Goal: Task Accomplishment & Management: Complete application form

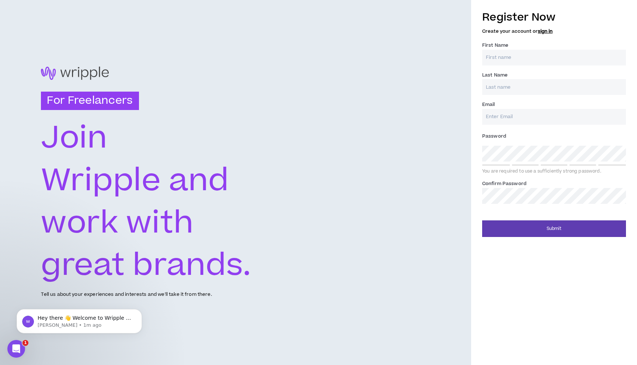
click at [543, 29] on link "sign in" at bounding box center [545, 31] width 15 height 7
click at [521, 56] on input "First Name *" at bounding box center [554, 58] width 144 height 16
type input "Victoria"
type input "[PERSON_NAME]"
type input "[EMAIL_ADDRESS][DOMAIN_NAME]"
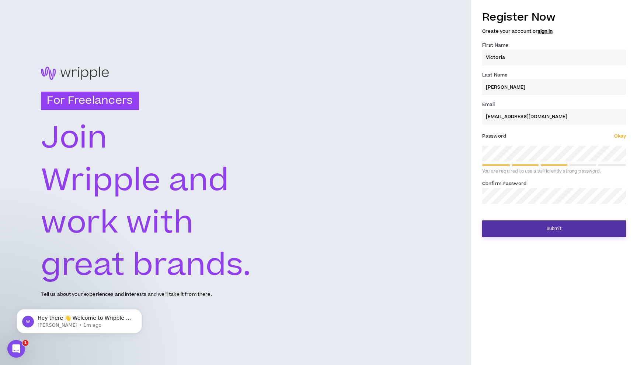
click at [563, 228] on button "Submit" at bounding box center [554, 229] width 144 height 17
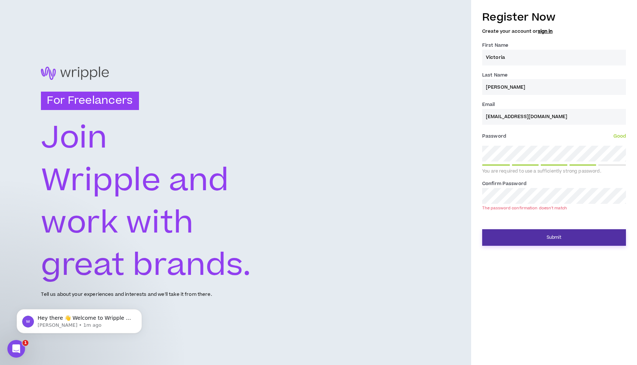
click at [590, 233] on button "Submit" at bounding box center [554, 238] width 144 height 17
click at [482, 230] on button "Submit" at bounding box center [554, 238] width 144 height 17
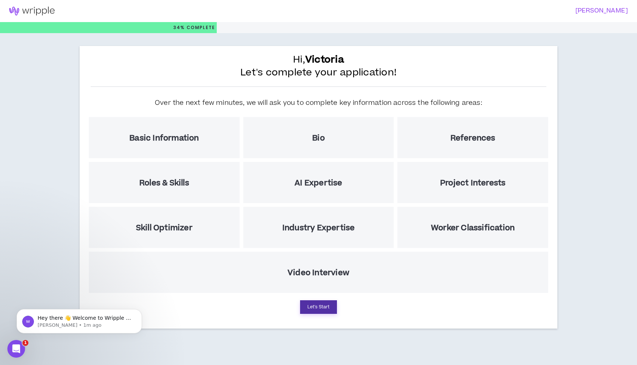
click at [318, 308] on button "Let's Start" at bounding box center [318, 308] width 37 height 14
select select "US"
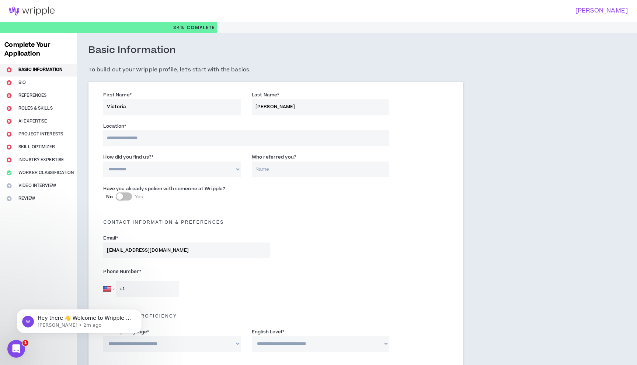
click at [185, 134] on input at bounding box center [246, 138] width 286 height 16
type input "**********"
click at [146, 167] on select "**********" at bounding box center [171, 170] width 137 height 16
select select "*"
click at [103, 162] on select "**********" at bounding box center [171, 170] width 137 height 16
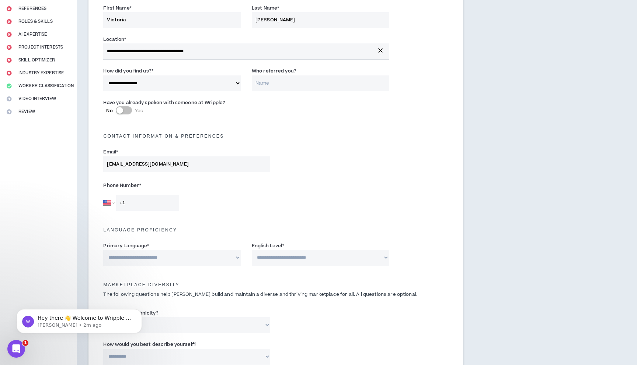
scroll to position [87, 0]
click at [126, 200] on input "+1" at bounding box center [147, 203] width 63 height 16
type input "+1"
click at [103, 205] on select "[GEOGRAPHIC_DATA] [GEOGRAPHIC_DATA] [GEOGRAPHIC_DATA] [GEOGRAPHIC_DATA] [US_STA…" at bounding box center [108, 203] width 11 height 16
select select "BR"
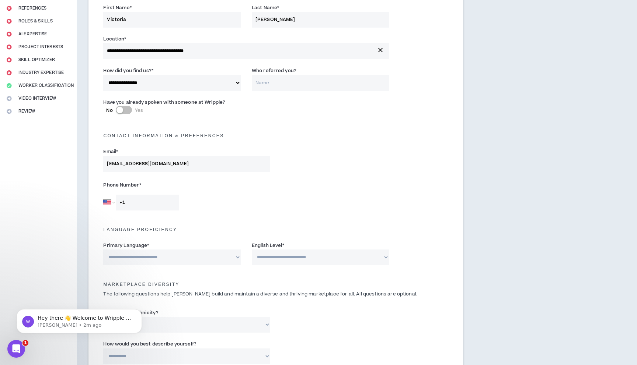
click at [103, 195] on select "[GEOGRAPHIC_DATA] [GEOGRAPHIC_DATA] [GEOGRAPHIC_DATA] [GEOGRAPHIC_DATA] [US_STA…" at bounding box center [108, 203] width 11 height 16
type input "[PHONE_NUMBER]"
click at [163, 261] on select "**********" at bounding box center [171, 258] width 137 height 16
select select "*****"
click at [103, 250] on select "**********" at bounding box center [171, 258] width 137 height 16
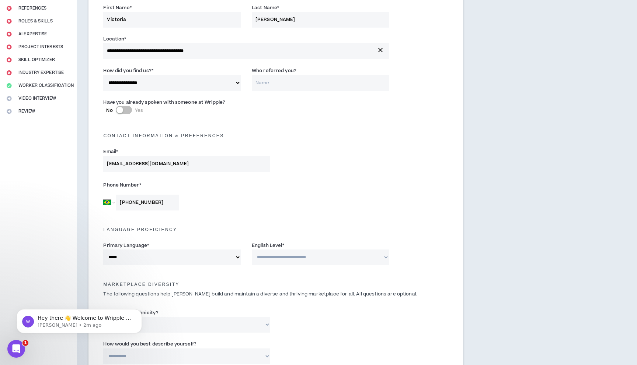
click at [272, 257] on select "**********" at bounding box center [320, 258] width 137 height 16
select select "*"
click at [252, 250] on select "**********" at bounding box center [320, 258] width 137 height 16
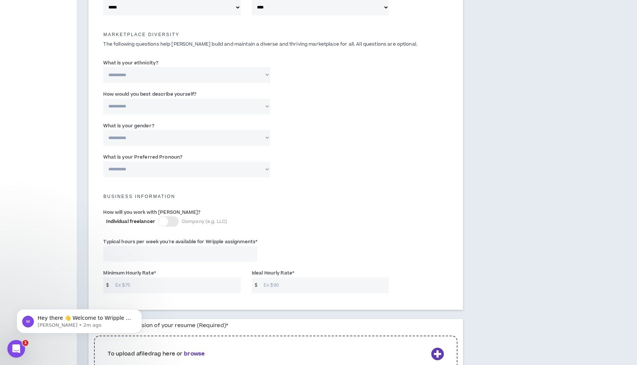
scroll to position [355, 0]
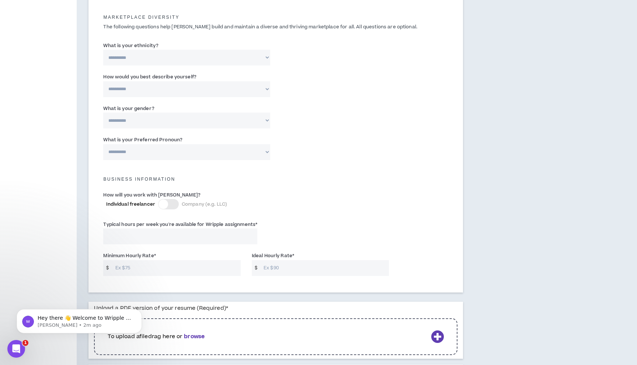
click at [143, 110] on label "What is your gender?" at bounding box center [128, 109] width 51 height 12
click at [143, 113] on select "**********" at bounding box center [186, 121] width 167 height 16
click at [140, 118] on select "**********" at bounding box center [186, 121] width 167 height 16
select select "*****"
click at [103, 113] on select "**********" at bounding box center [186, 121] width 167 height 16
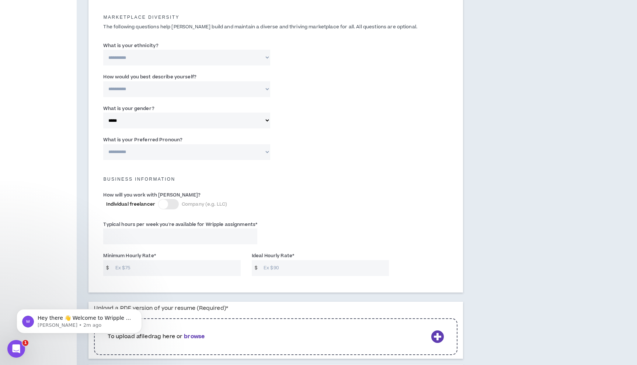
click at [302, 166] on div "Business Information" at bounding box center [276, 178] width 356 height 24
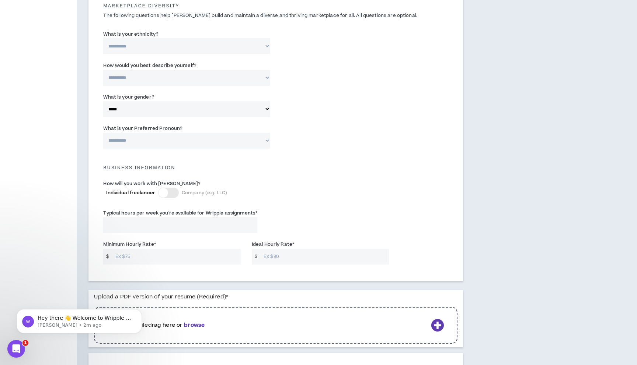
click at [171, 195] on div at bounding box center [168, 193] width 21 height 10
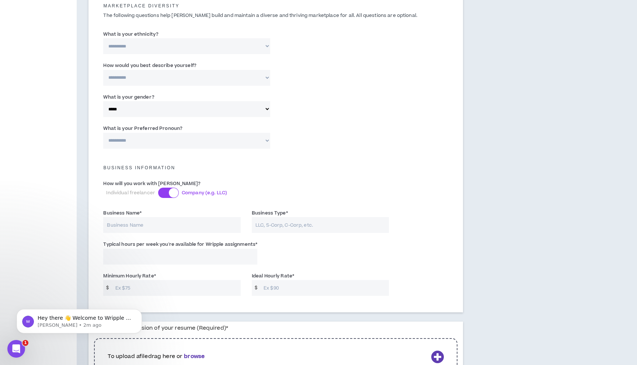
click at [167, 195] on div at bounding box center [168, 193] width 21 height 10
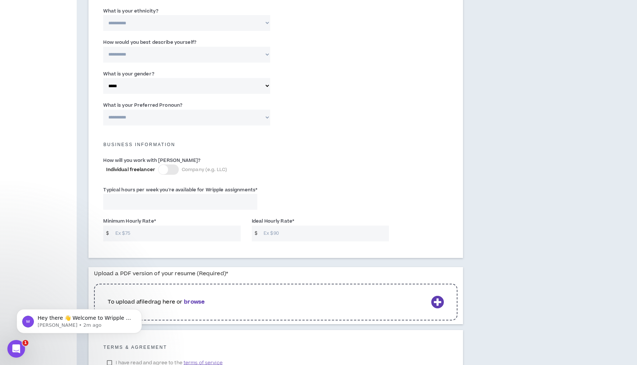
scroll to position [391, 0]
click at [171, 199] on input "Typical hours per week you're available for Wripple assignments *" at bounding box center [180, 201] width 154 height 16
type input "35"
click at [155, 235] on input "Minimum Hourly Rate *" at bounding box center [176, 232] width 129 height 16
type input "22"
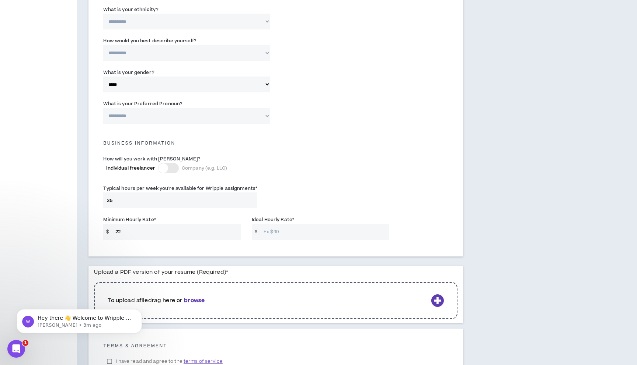
click at [268, 236] on input "Ideal Hourly Rate *" at bounding box center [324, 232] width 129 height 16
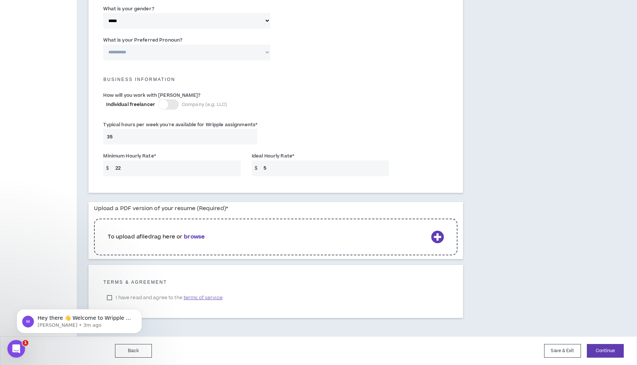
scroll to position [455, 0]
type input "5"
drag, startPoint x: 110, startPoint y: 295, endPoint x: 122, endPoint y: 294, distance: 11.8
click at [110, 295] on html "Hey there 👋 Welcome to Wripple 🙌 Take a look around! If you have any questions,…" at bounding box center [79, 320] width 147 height 52
click at [108, 297] on html "Hey there 👋 Welcome to Wripple 🙌 Take a look around! If you have any questions,…" at bounding box center [79, 320] width 147 height 52
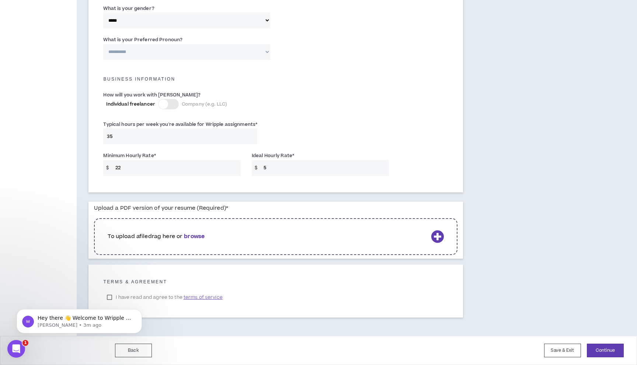
click at [109, 298] on body "Hey there 👋 Welcome to Wripple 🙌 Take a look around! If you have any questions,…" at bounding box center [78, 320] width 141 height 46
click at [219, 234] on p "To upload a file drag here or browse" at bounding box center [268, 237] width 320 height 8
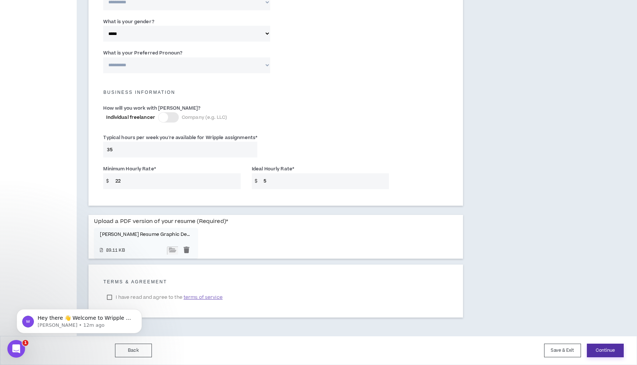
click at [605, 351] on button "Continue" at bounding box center [605, 351] width 37 height 14
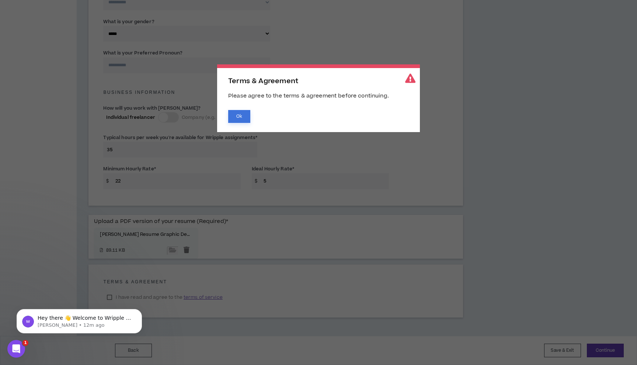
click at [245, 115] on button "Ok" at bounding box center [239, 116] width 22 height 13
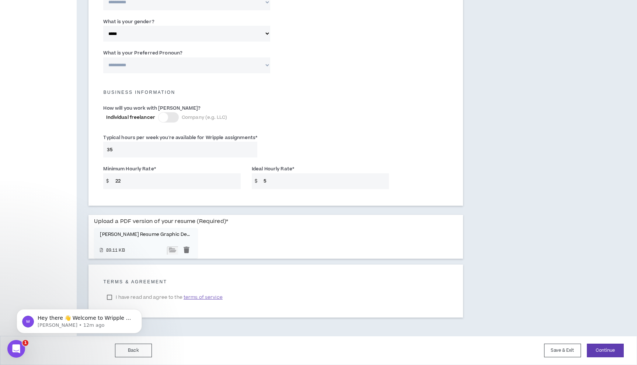
click at [108, 300] on body "Hey there 👋 Welcome to Wripple 🙌 Take a look around! If you have any questions,…" at bounding box center [78, 320] width 141 height 46
click at [109, 298] on body "Hey there 👋 Welcome to Wripple 🙌 Take a look around! If you have any questions,…" at bounding box center [78, 320] width 141 height 46
click at [195, 296] on span "terms of service" at bounding box center [202, 297] width 39 height 7
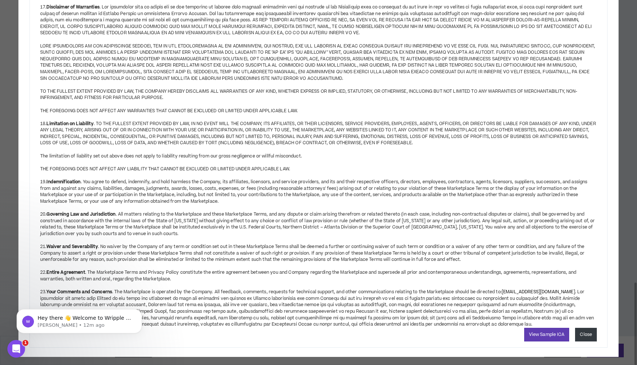
click at [578, 328] on button "Close" at bounding box center [586, 335] width 22 height 14
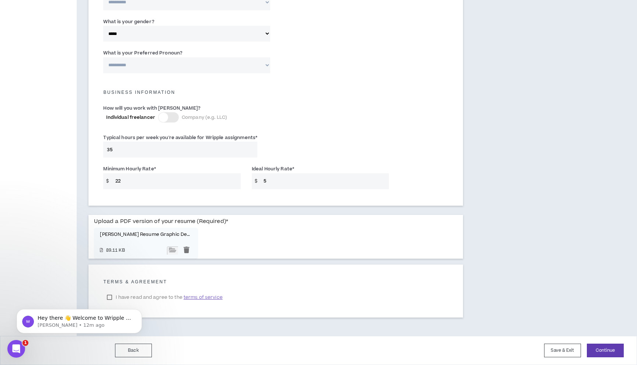
click at [109, 297] on body "Hey there 👋 Welcome to Wripple 🙌 Take a look around! If you have any questions,…" at bounding box center [78, 320] width 141 height 46
drag, startPoint x: 118, startPoint y: 587, endPoint x: 110, endPoint y: 297, distance: 290.4
click at [110, 297] on html "Hey there 👋 Welcome to Wripple 🙌 Take a look around! If you have any questions,…" at bounding box center [79, 320] width 147 height 52
click at [110, 297] on body "Hey there 👋 Welcome to Wripple 🙌 Take a look around! If you have any questions,…" at bounding box center [78, 320] width 141 height 46
click at [109, 297] on body "Hey there 👋 Welcome to Wripple 🙌 Take a look around! If you have any questions,…" at bounding box center [78, 320] width 141 height 46
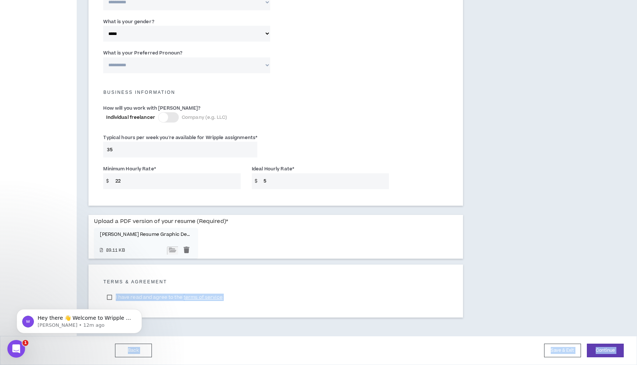
click at [159, 297] on label "I have read and agree to the terms of service" at bounding box center [164, 297] width 123 height 11
click at [174, 296] on label "I have read and agree to the terms of service" at bounding box center [164, 297] width 123 height 11
click at [157, 297] on label "I have read and agree to the terms of service" at bounding box center [164, 297] width 123 height 11
click at [158, 297] on label "I have read and agree to the terms of service" at bounding box center [164, 297] width 123 height 11
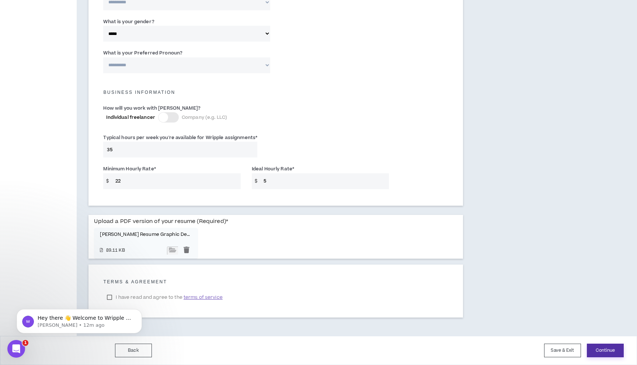
click at [608, 350] on button "Continue" at bounding box center [605, 351] width 37 height 14
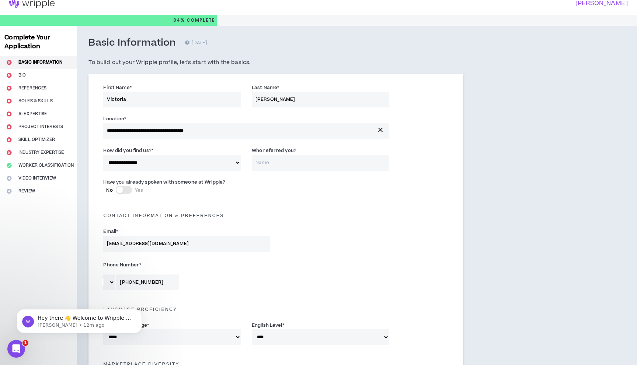
scroll to position [0, 0]
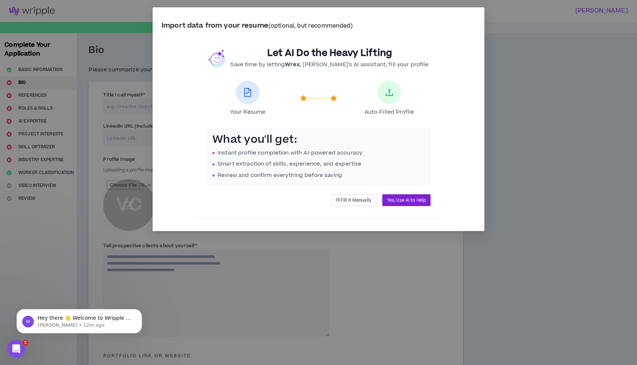
click at [405, 202] on span "Yes, Use AI to Help" at bounding box center [406, 200] width 39 height 7
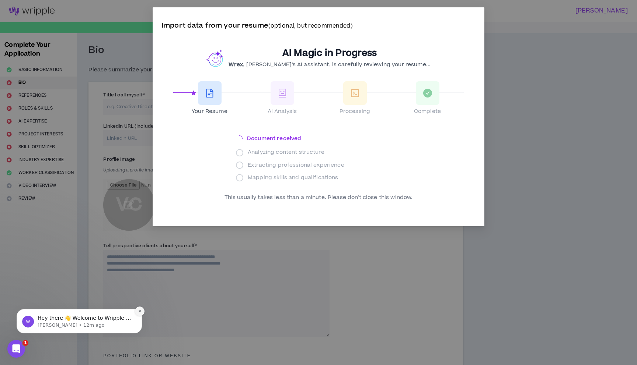
click at [142, 312] on button "Dismiss notification" at bounding box center [140, 312] width 10 height 10
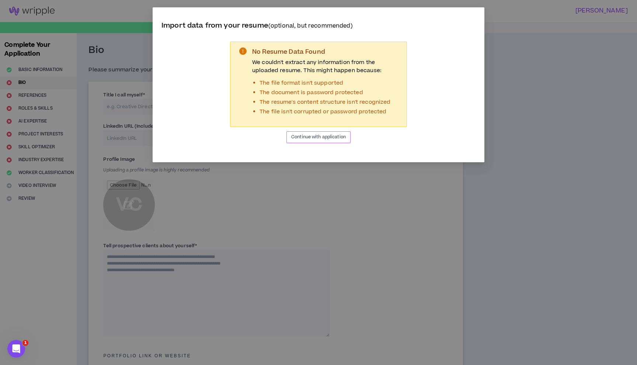
click at [321, 135] on span "Continue with application" at bounding box center [318, 137] width 55 height 7
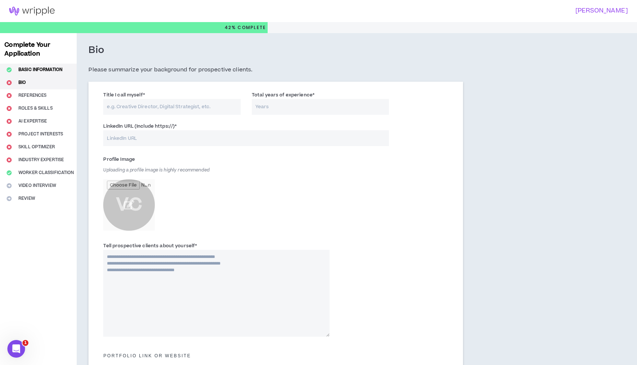
click at [32, 71] on button "Basic Information" at bounding box center [38, 70] width 77 height 13
select select "*"
select select "BR"
select select "*****"
select select "*"
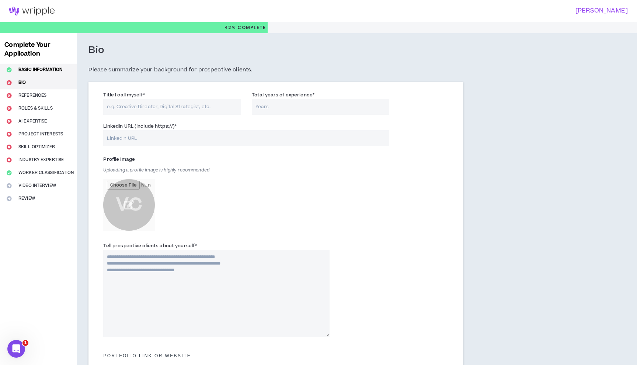
select select "*****"
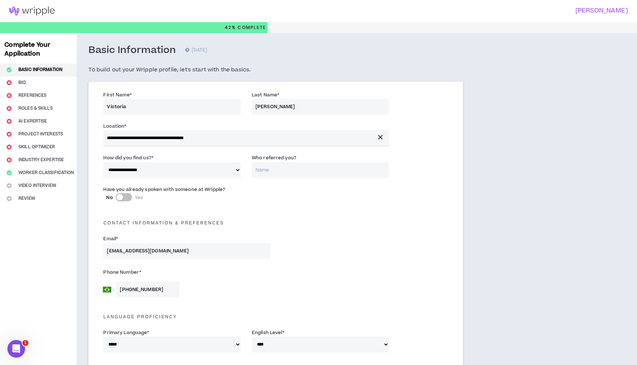
drag, startPoint x: 27, startPoint y: 85, endPoint x: 21, endPoint y: 84, distance: 5.6
drag, startPoint x: 21, startPoint y: 84, endPoint x: 132, endPoint y: 99, distance: 111.2
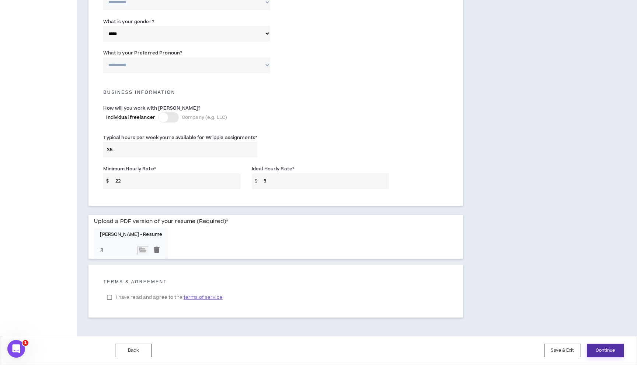
click at [603, 344] on button "Continue" at bounding box center [605, 351] width 37 height 14
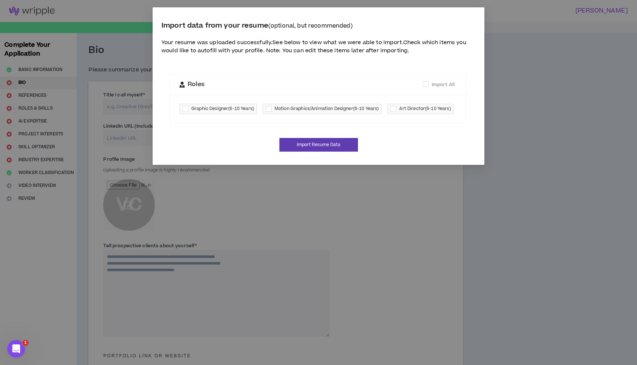
click at [234, 110] on span "Graphic Designer ( 6-10 Years )" at bounding box center [222, 108] width 63 height 7
checkbox input "****"
click at [399, 113] on span "Art Director ( 6-10 Years )" at bounding box center [424, 108] width 51 height 7
checkbox input "****"
click at [337, 152] on button "Import Resume Data" at bounding box center [318, 145] width 78 height 14
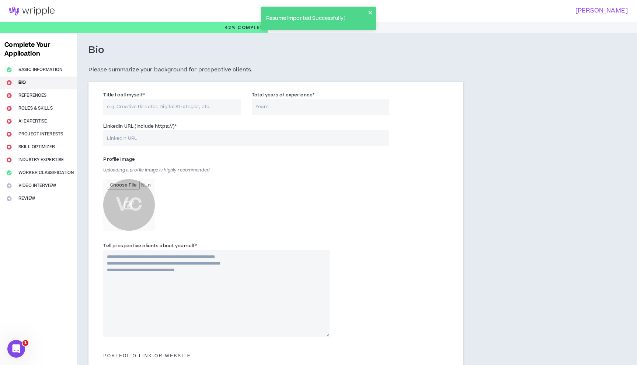
click at [39, 84] on div "Complete Your Application Basic Information Bio References Roles & Skills AI Ex…" at bounding box center [38, 303] width 77 height 541
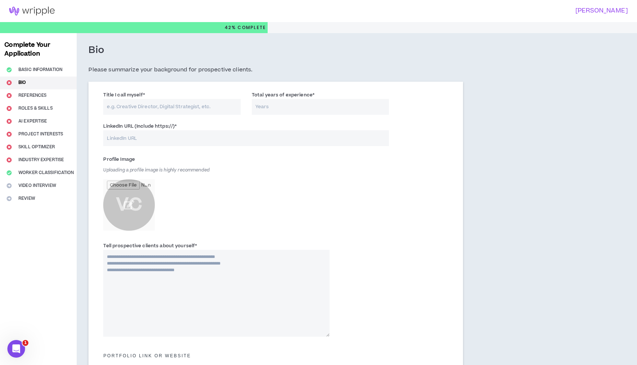
click at [170, 108] on input "Title I call myself *" at bounding box center [171, 107] width 137 height 16
type input "Digital Designer"
type input "7"
paste input "[URL][DOMAIN_NAME][PERSON_NAME]"
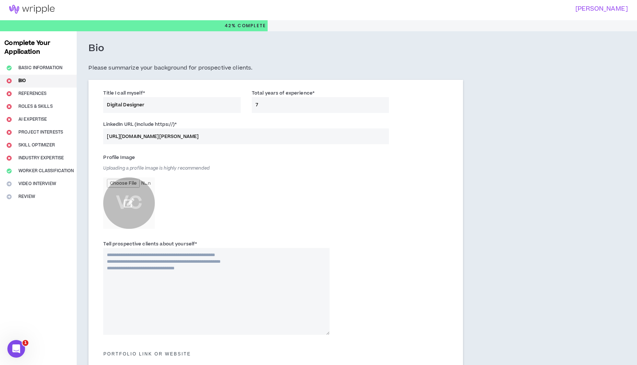
type input "[URL][DOMAIN_NAME][PERSON_NAME]"
click at [133, 203] on input "file" at bounding box center [129, 204] width 52 height 52
